Goal: Obtain resource: Obtain resource

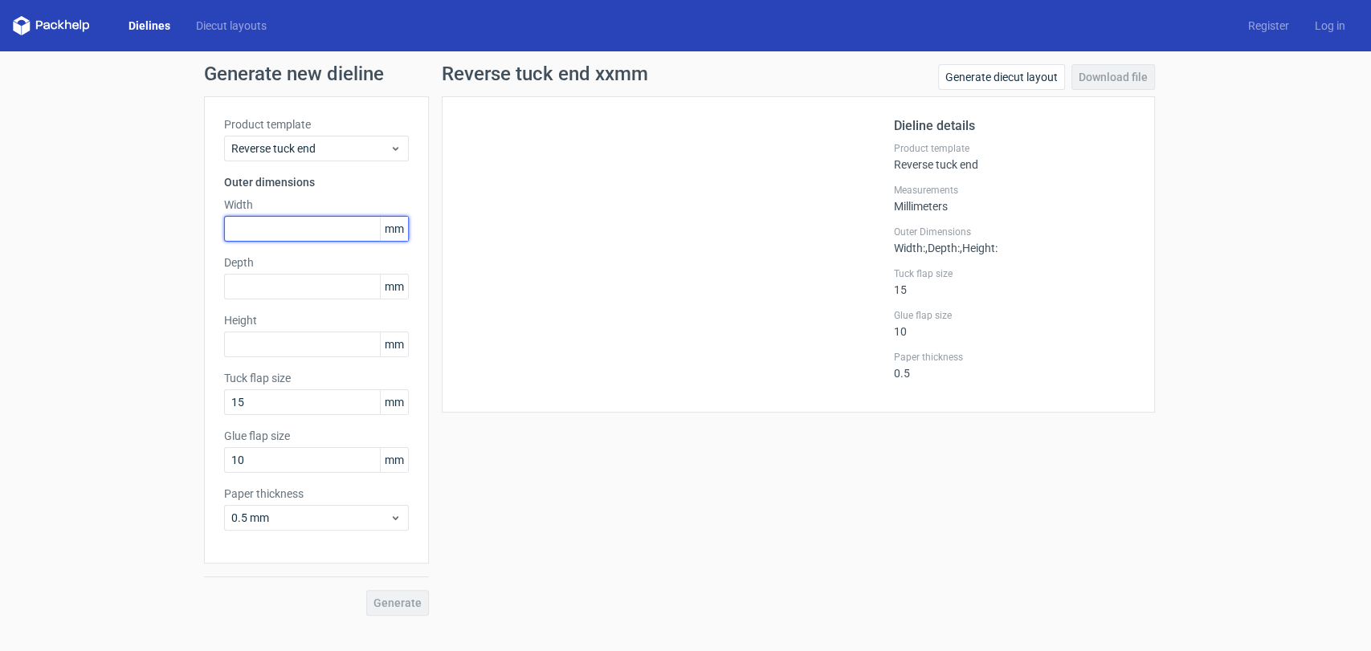
click at [294, 226] on input "text" at bounding box center [316, 229] width 185 height 26
click at [283, 291] on input "text" at bounding box center [316, 287] width 185 height 26
drag, startPoint x: 237, startPoint y: 227, endPoint x: 160, endPoint y: 215, distance: 78.0
click at [165, 220] on div "Generate new dieline Product template Reverse tuck end Outer dimensions Width 2…" at bounding box center [685, 339] width 1371 height 577
type input "180"
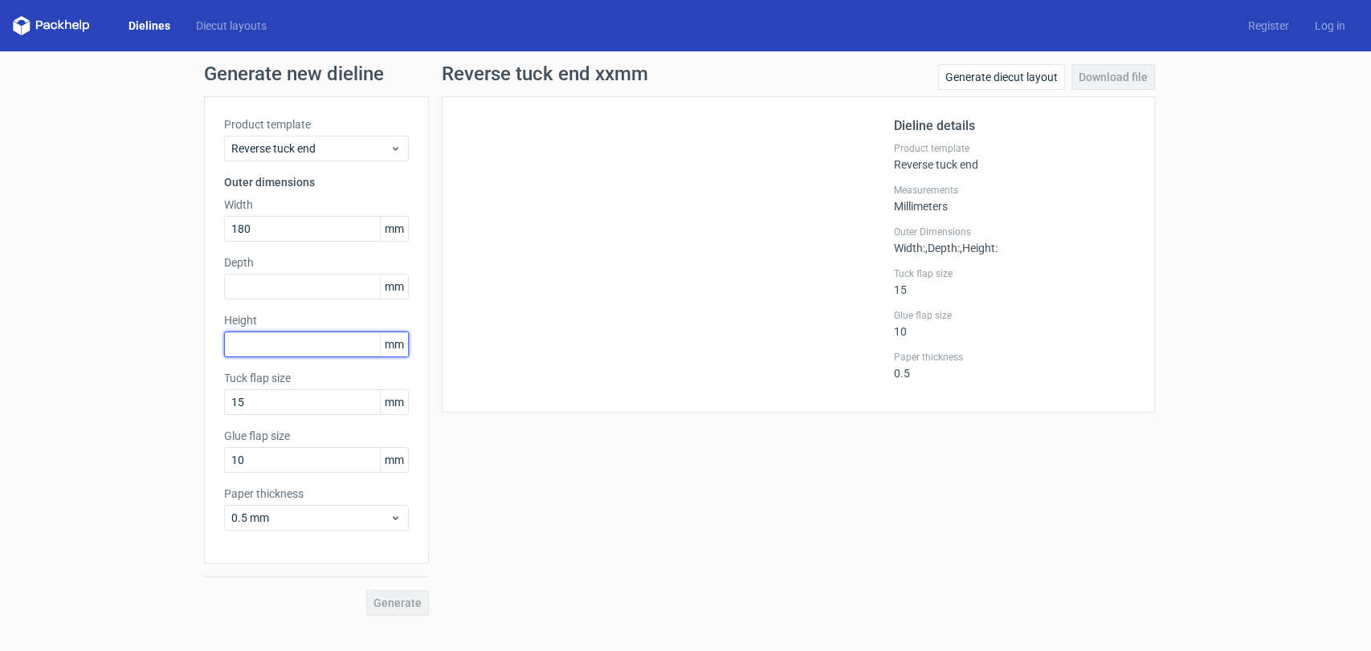
click at [295, 341] on input "text" at bounding box center [316, 345] width 185 height 26
click at [249, 342] on input "2788" at bounding box center [316, 345] width 185 height 26
type input "288"
click at [280, 287] on input "text" at bounding box center [316, 287] width 185 height 26
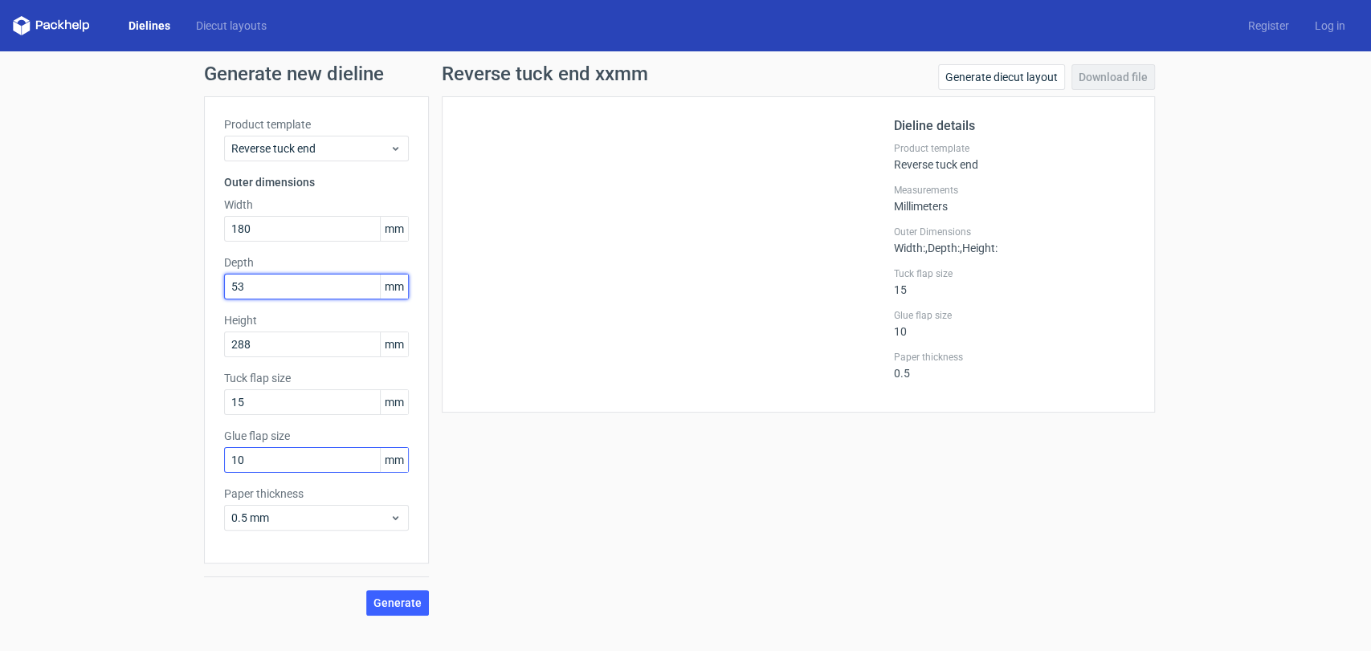
type input "53"
drag, startPoint x: 251, startPoint y: 458, endPoint x: 226, endPoint y: 454, distance: 25.2
click at [226, 454] on input "10" at bounding box center [316, 460] width 185 height 26
click at [403, 605] on span "Generate" at bounding box center [397, 602] width 48 height 11
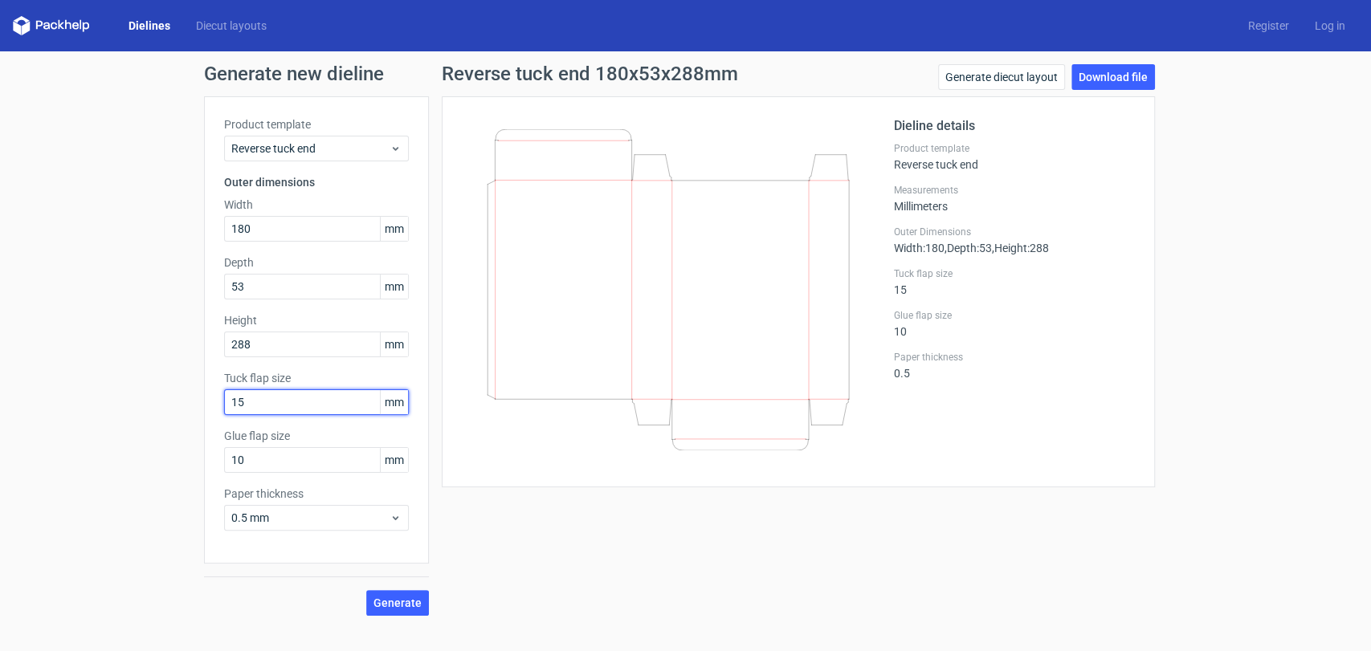
drag, startPoint x: 254, startPoint y: 400, endPoint x: 199, endPoint y: 397, distance: 54.7
click at [199, 397] on div "Generate new dieline Product template Reverse tuck end Outer dimensions Width 1…" at bounding box center [685, 339] width 1371 height 577
drag, startPoint x: 255, startPoint y: 463, endPoint x: 116, endPoint y: 438, distance: 141.3
click at [124, 446] on div "Generate new dieline Product template Reverse tuck end Outer dimensions Width 1…" at bounding box center [685, 339] width 1371 height 577
click at [405, 599] on span "Generate" at bounding box center [397, 602] width 48 height 11
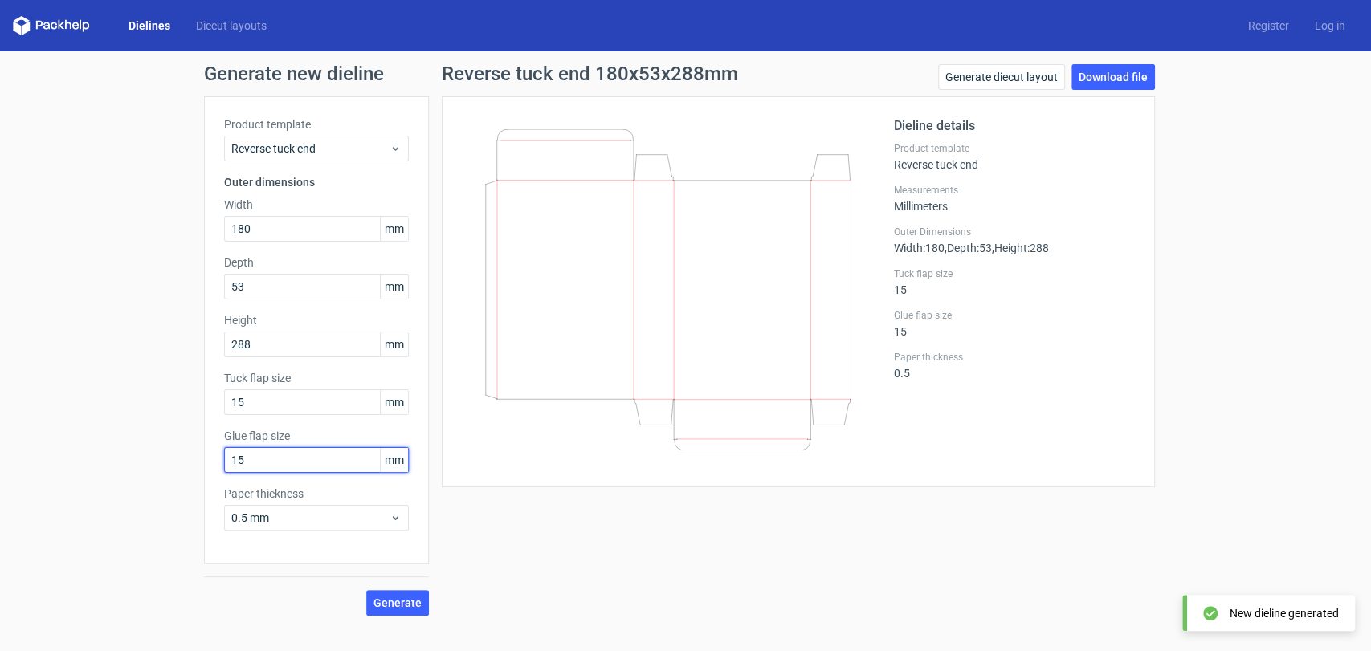
drag, startPoint x: 267, startPoint y: 450, endPoint x: 201, endPoint y: 451, distance: 66.7
click at [201, 451] on div "Generate new dieline Product template Reverse tuck end Outer dimensions Width 1…" at bounding box center [685, 339] width 1371 height 577
type input "20"
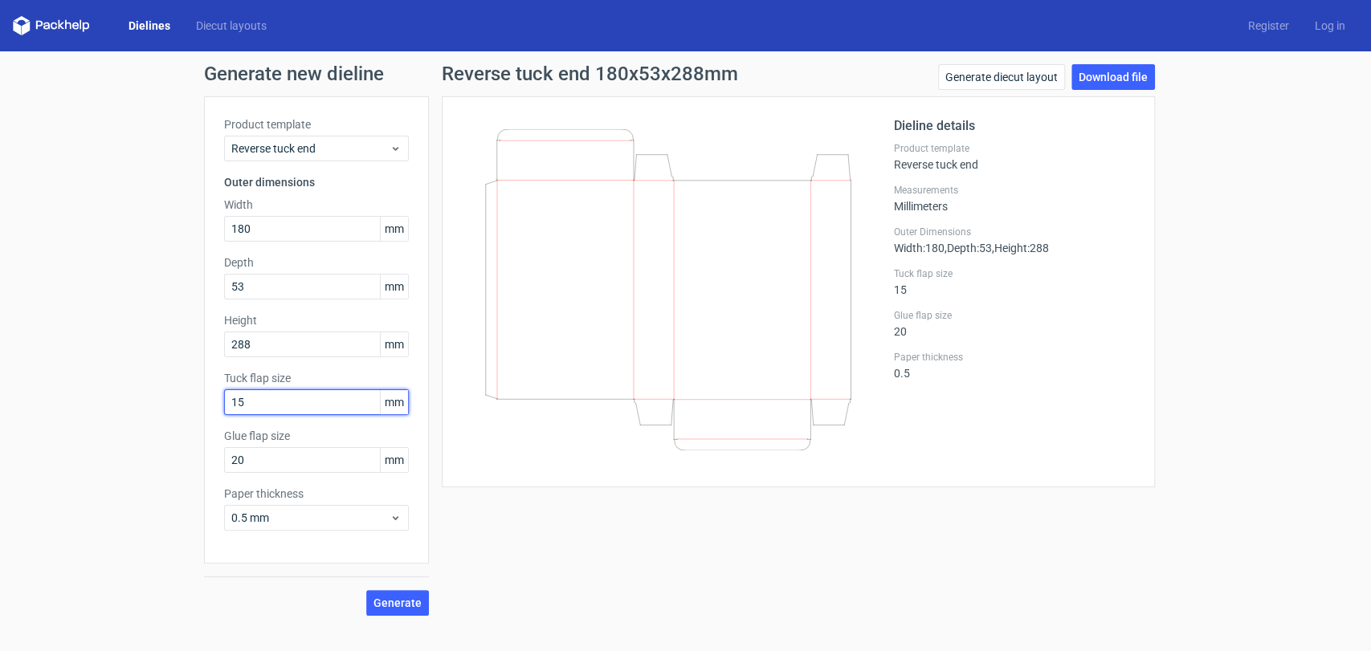
drag, startPoint x: 248, startPoint y: 404, endPoint x: 152, endPoint y: 390, distance: 97.3
click at [152, 390] on div "Generate new dieline Product template Reverse tuck end Outer dimensions Width 1…" at bounding box center [685, 339] width 1371 height 577
type input "20"
click at [395, 605] on span "Generate" at bounding box center [397, 602] width 48 height 11
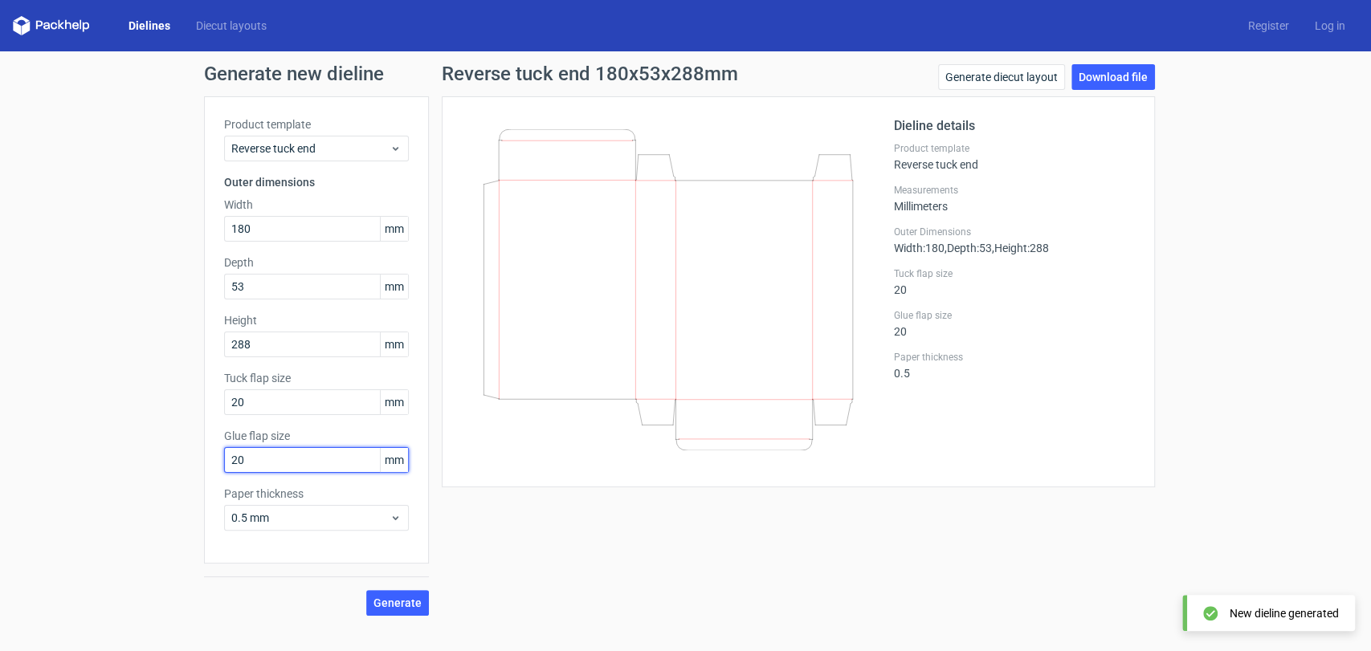
drag, startPoint x: 284, startPoint y: 471, endPoint x: 200, endPoint y: 457, distance: 85.4
click at [200, 457] on div "Generate new dieline Product template Reverse tuck end Outer dimensions Width 1…" at bounding box center [685, 339] width 1371 height 577
type input "15"
click at [396, 607] on span "Generate" at bounding box center [397, 602] width 48 height 11
click at [1110, 77] on link "Download file" at bounding box center [1113, 77] width 84 height 26
